Goal: Check status: Check status

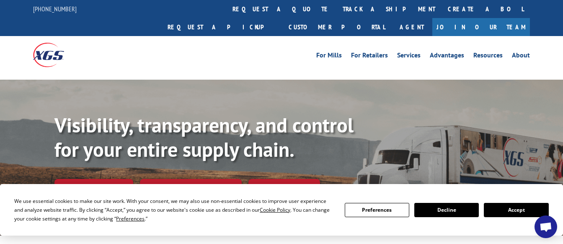
drag, startPoint x: 243, startPoint y: 11, endPoint x: 240, endPoint y: 31, distance: 20.9
click at [336, 11] on link "track a shipment" at bounding box center [388, 9] width 105 height 18
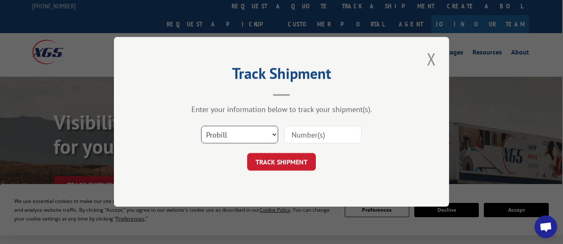
scroll to position [2, 1]
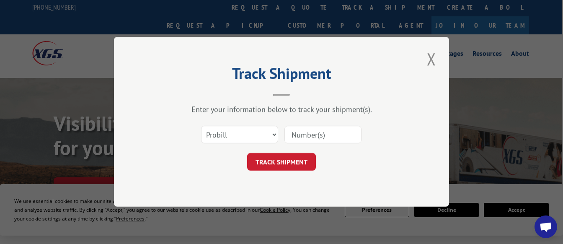
click at [330, 139] on input at bounding box center [322, 135] width 77 height 18
paste input "0055420748"
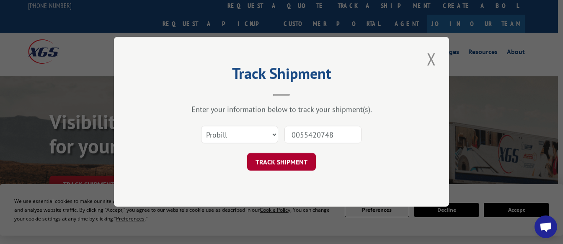
type input "0055420748"
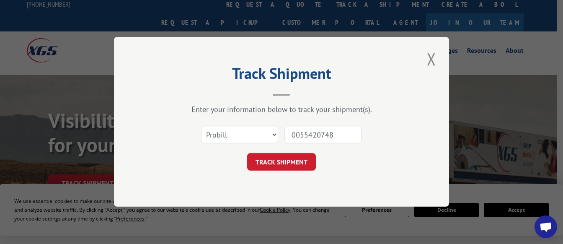
drag, startPoint x: 290, startPoint y: 165, endPoint x: 391, endPoint y: 147, distance: 102.4
click at [290, 165] on button "TRACK SHIPMENT" at bounding box center [281, 162] width 69 height 18
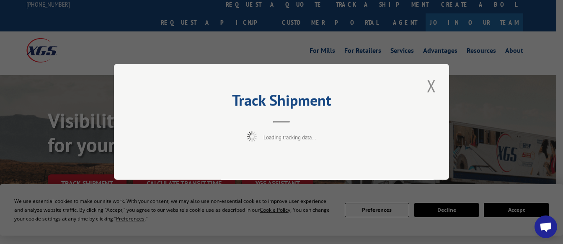
scroll to position [5, 7]
click at [432, 87] on button "Close modal" at bounding box center [431, 85] width 14 height 23
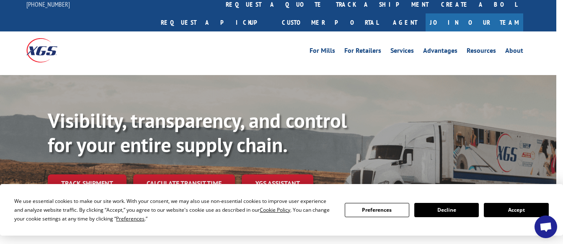
drag, startPoint x: 249, startPoint y: 5, endPoint x: 248, endPoint y: 29, distance: 24.3
click at [330, 5] on link "track a shipment" at bounding box center [382, 4] width 105 height 18
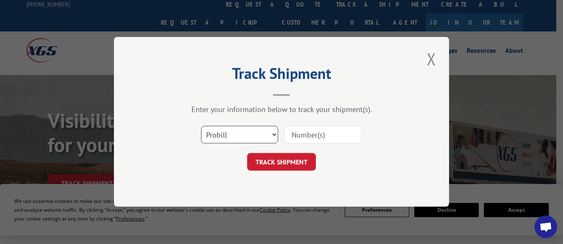
select select "bol"
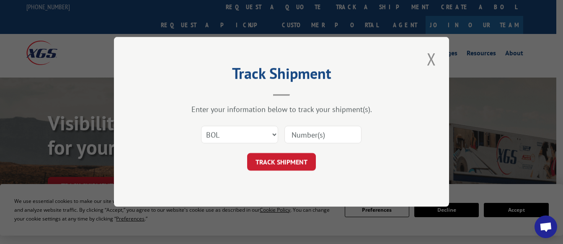
drag, startPoint x: 297, startPoint y: 133, endPoint x: 306, endPoint y: 139, distance: 10.6
click at [298, 134] on input at bounding box center [322, 135] width 77 height 18
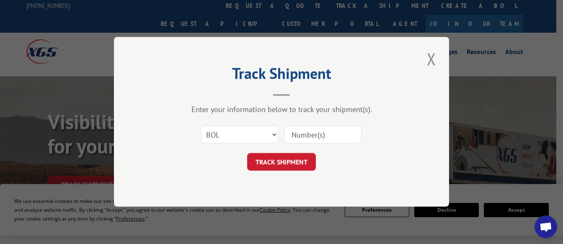
paste input "03600000554207486"
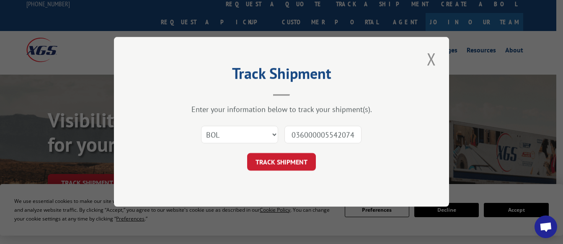
click at [291, 133] on input "03600000554207486" at bounding box center [322, 135] width 77 height 18
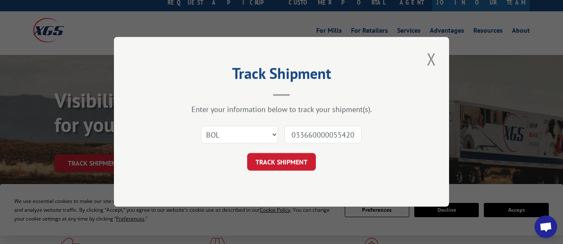
scroll to position [34, 0]
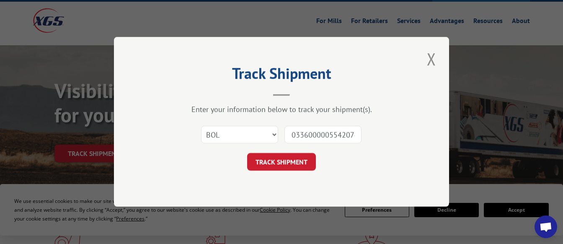
click at [294, 135] on input "033600000554207486" at bounding box center [322, 135] width 77 height 18
type input "0303600000554207486"
click at [294, 163] on button "TRACK SHIPMENT" at bounding box center [281, 162] width 69 height 18
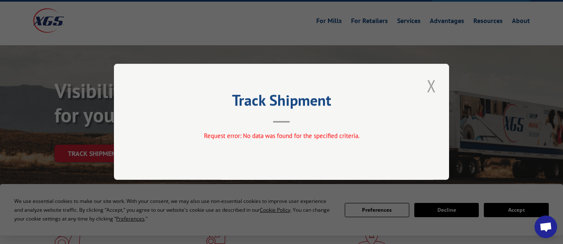
click at [430, 88] on button "Close modal" at bounding box center [431, 85] width 14 height 23
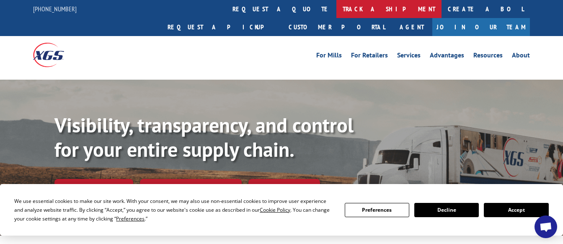
scroll to position [0, 0]
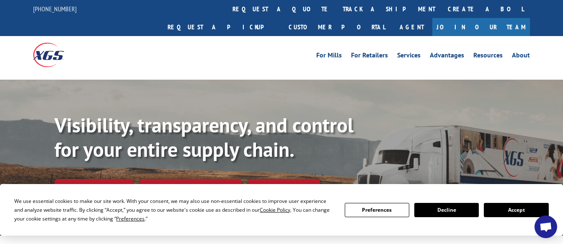
drag, startPoint x: 260, startPoint y: 10, endPoint x: 120, endPoint y: 42, distance: 143.9
click at [336, 10] on link "track a shipment" at bounding box center [388, 9] width 105 height 18
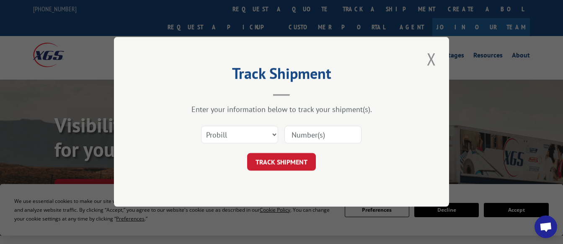
drag, startPoint x: 312, startPoint y: 137, endPoint x: 316, endPoint y: 141, distance: 5.9
click at [312, 137] on input at bounding box center [322, 135] width 77 height 18
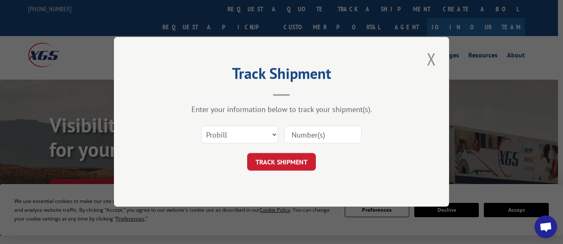
paste input "03600000554207486"
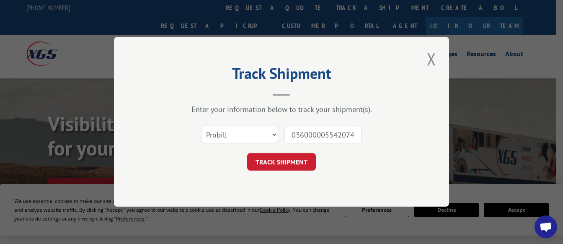
click at [290, 133] on input "03600000554207486" at bounding box center [322, 135] width 77 height 18
drag, startPoint x: 295, startPoint y: 135, endPoint x: 289, endPoint y: 136, distance: 5.9
click at [285, 135] on input "03600000554207486" at bounding box center [322, 135] width 77 height 18
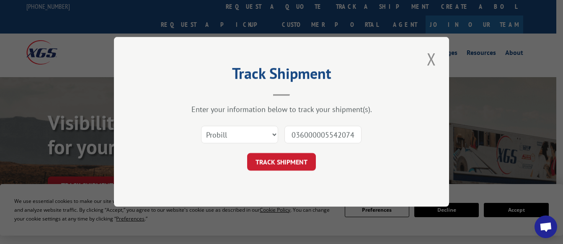
scroll to position [5, 7]
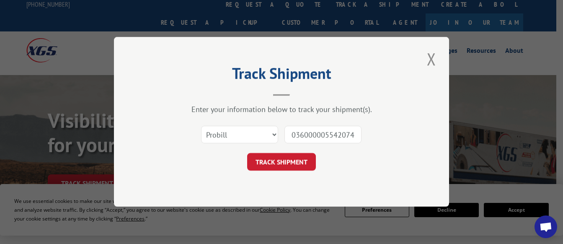
click at [295, 134] on input "03600000554207486" at bounding box center [322, 135] width 77 height 18
type input "03600000554207486"
select select "bol"
click at [284, 166] on button "TRACK SHIPMENT" at bounding box center [281, 162] width 69 height 18
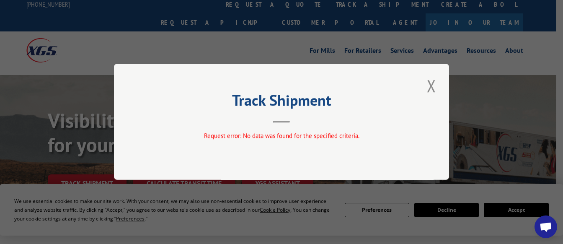
click at [410, 92] on div "Track Shipment Request error: No data was found for the specified criteria." at bounding box center [281, 122] width 335 height 116
drag, startPoint x: 297, startPoint y: 106, endPoint x: 289, endPoint y: 111, distance: 9.8
click at [297, 106] on h2 "Track Shipment" at bounding box center [281, 102] width 251 height 16
click at [434, 88] on button "Close modal" at bounding box center [431, 85] width 14 height 23
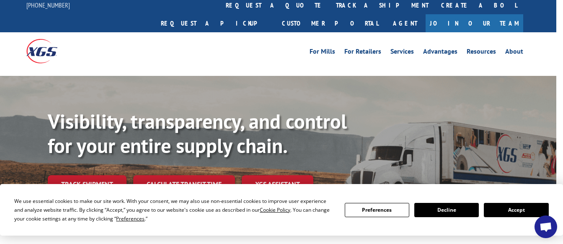
scroll to position [3, 7]
